Goal: Task Accomplishment & Management: Use online tool/utility

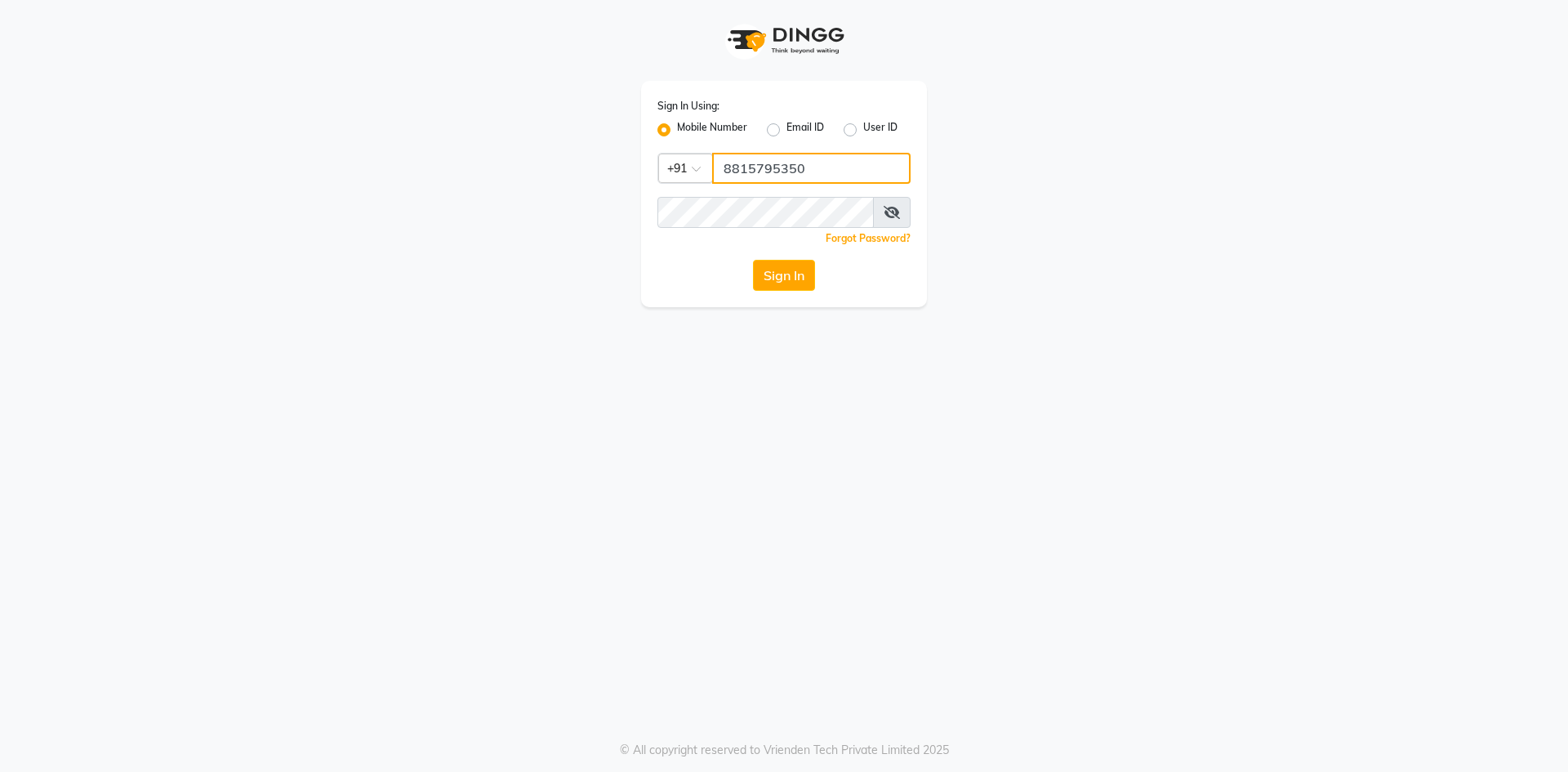
drag, startPoint x: 824, startPoint y: 156, endPoint x: 822, endPoint y: 174, distance: 18.1
click at [824, 156] on input "8815795350" at bounding box center [810, 168] width 198 height 31
type input "9205441500"
drag, startPoint x: 761, startPoint y: 282, endPoint x: 671, endPoint y: 28, distance: 269.5
click at [761, 281] on button "Sign In" at bounding box center [784, 274] width 62 height 31
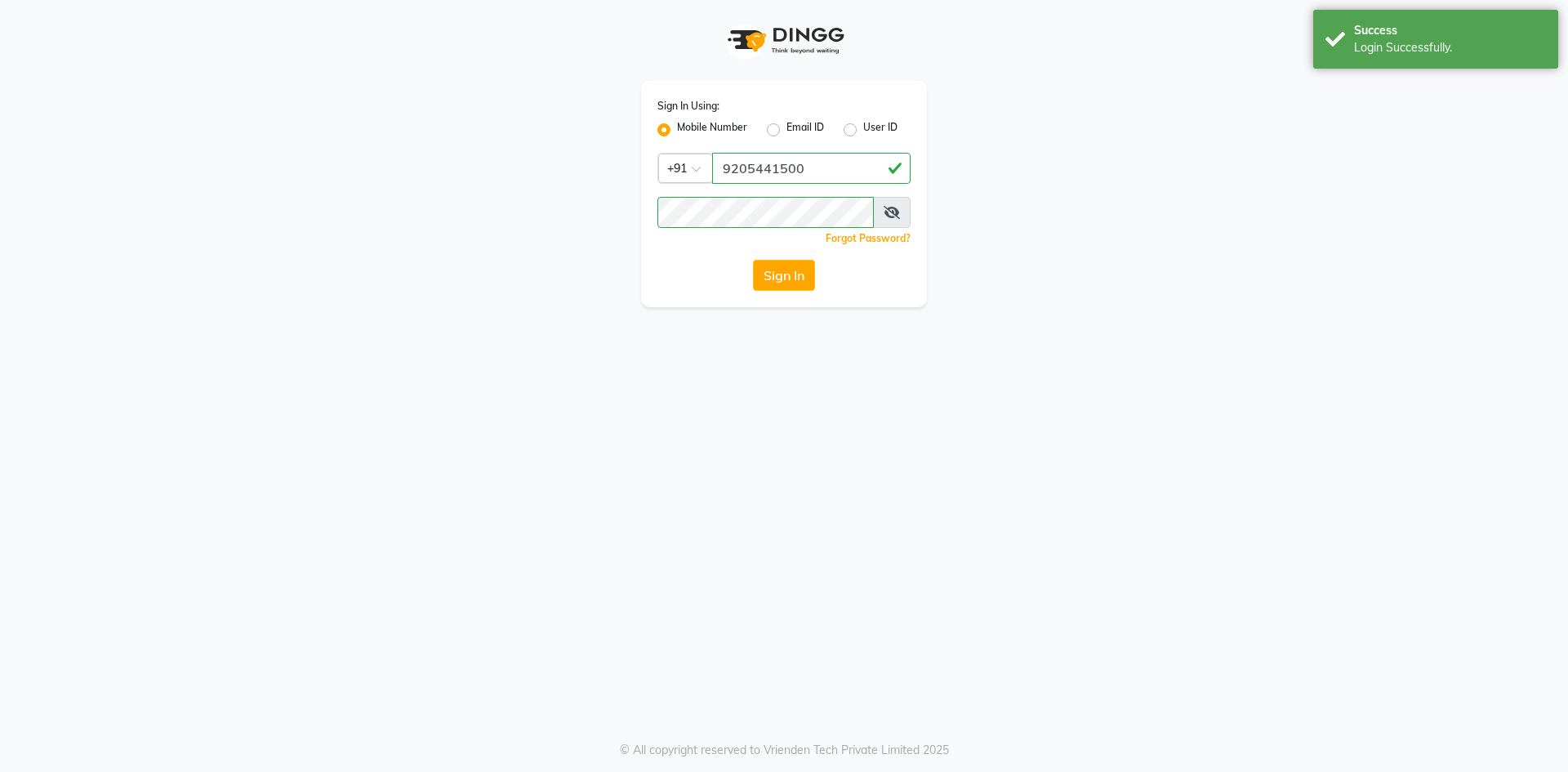
select select "service"
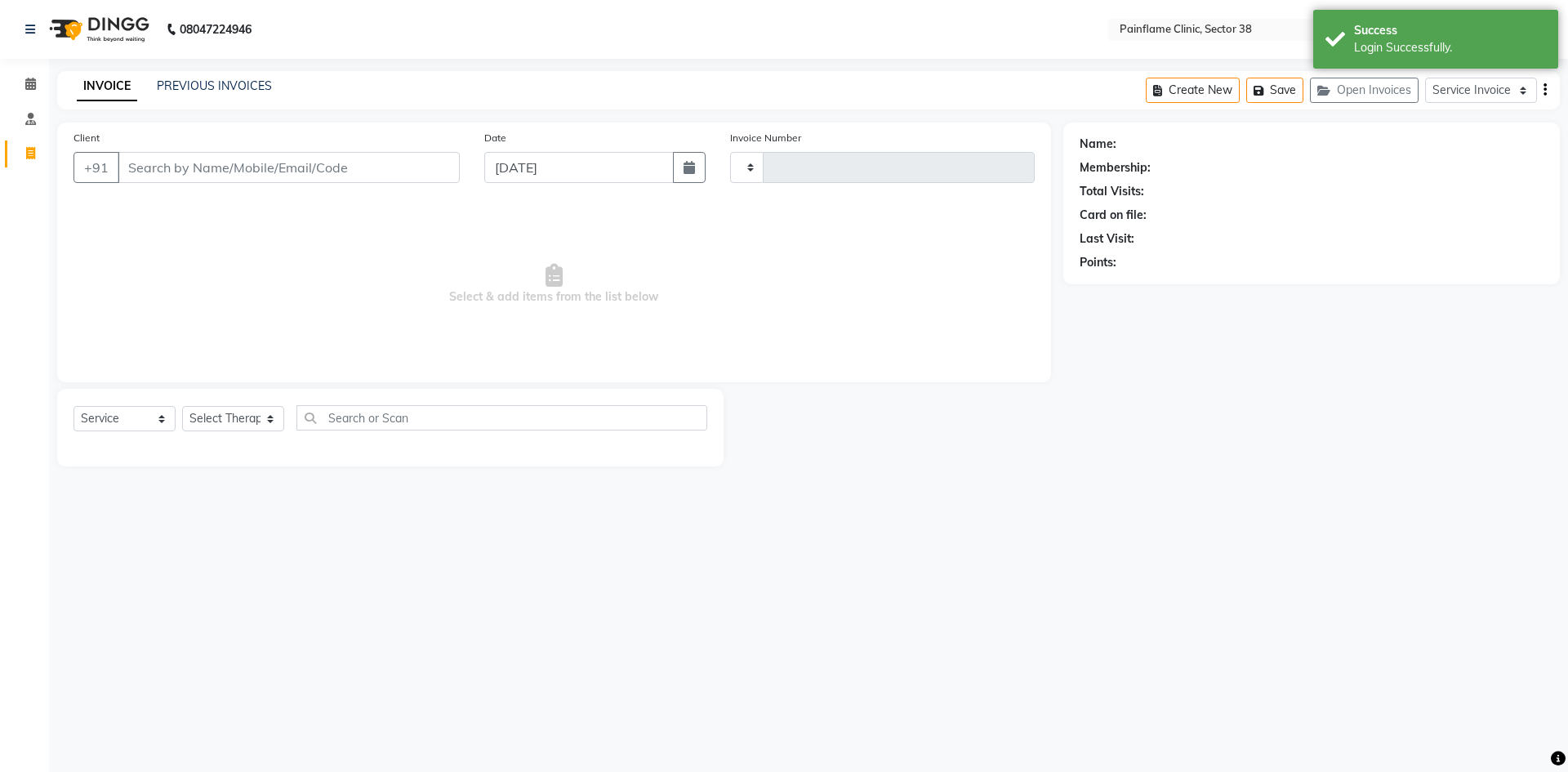
type input "9877"
select select "3964"
